Goal: Task Accomplishment & Management: Complete application form

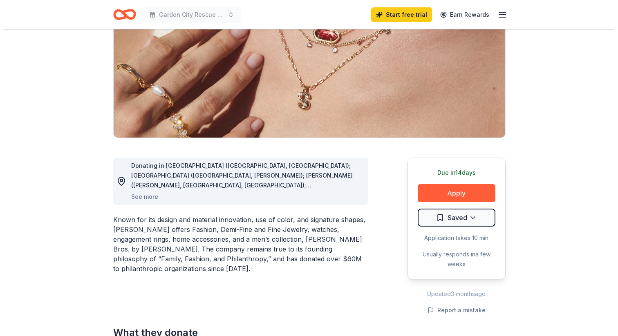
scroll to position [116, 0]
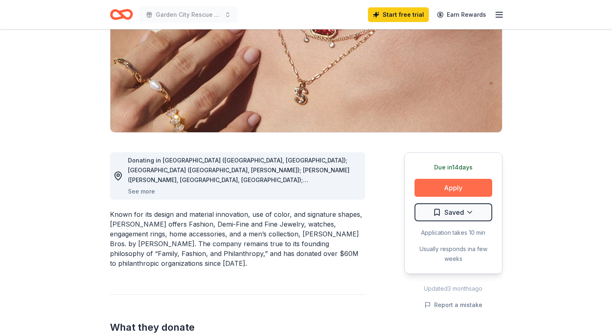
click at [452, 188] on button "Apply" at bounding box center [454, 188] width 78 height 18
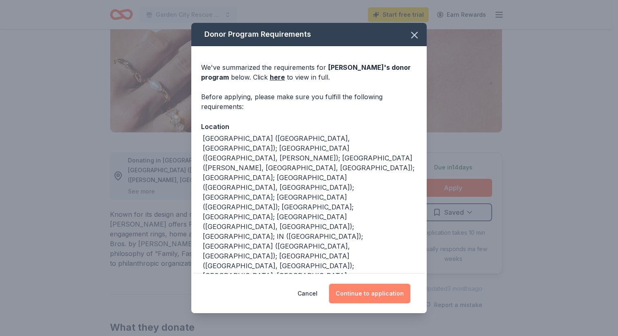
click at [356, 295] on button "Continue to application" at bounding box center [369, 294] width 81 height 20
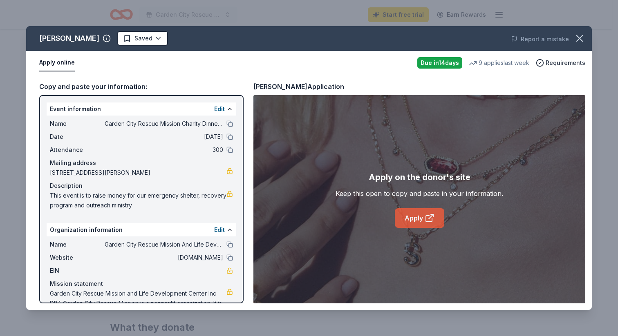
click at [421, 216] on link "Apply" at bounding box center [419, 218] width 49 height 20
click at [397, 223] on link "Apply" at bounding box center [419, 218] width 49 height 20
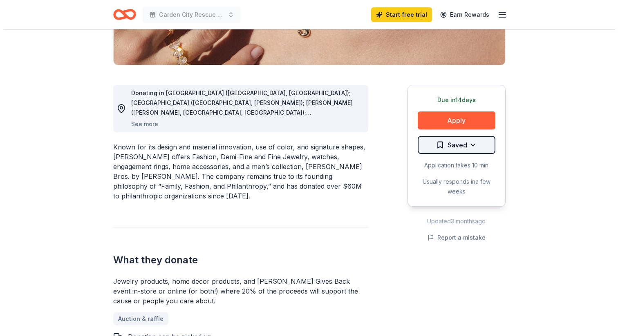
scroll to position [186, 0]
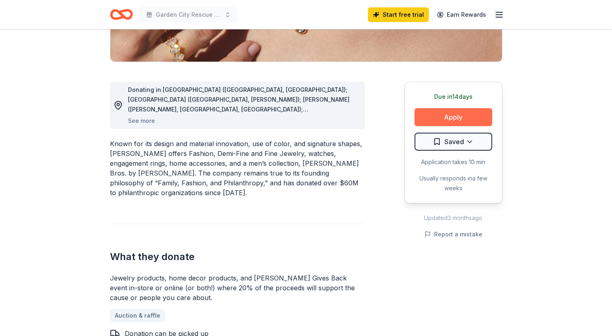
click at [446, 117] on button "Apply" at bounding box center [454, 117] width 78 height 18
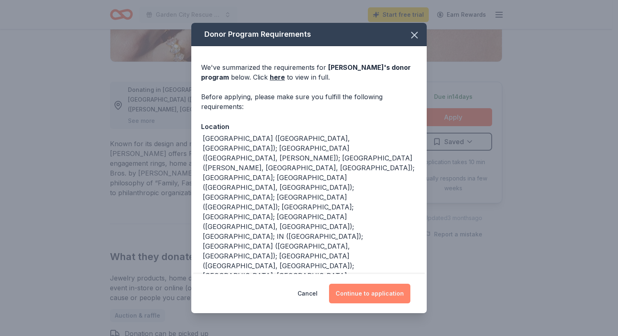
click at [363, 294] on button "Continue to application" at bounding box center [369, 294] width 81 height 20
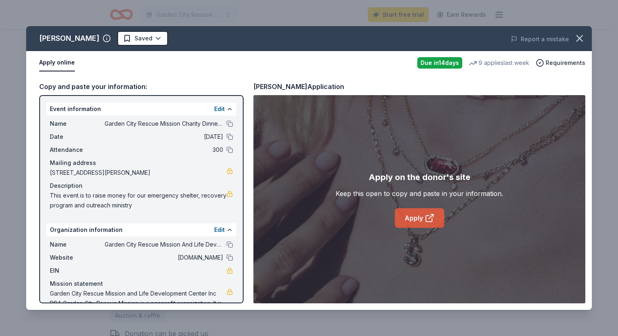
click at [429, 213] on link "Apply" at bounding box center [419, 218] width 49 height 20
